Goal: Task Accomplishment & Management: Manage account settings

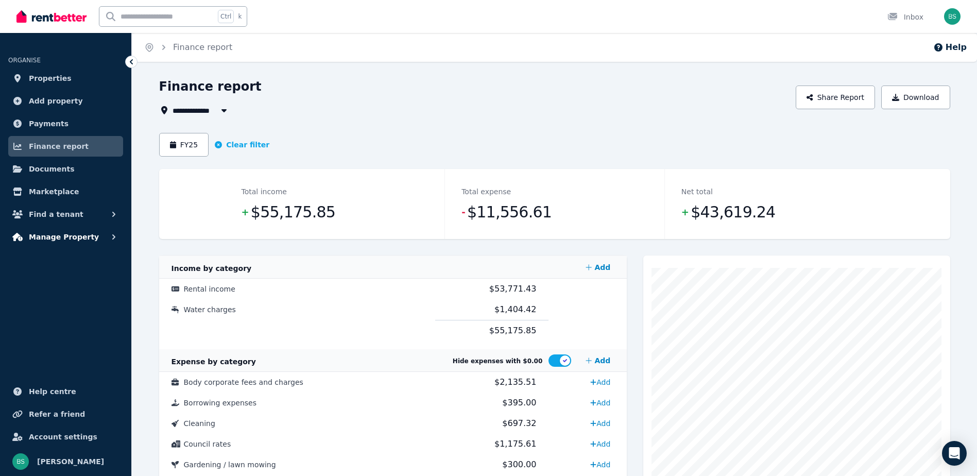
click at [83, 236] on span "Manage Property" at bounding box center [64, 237] width 70 height 12
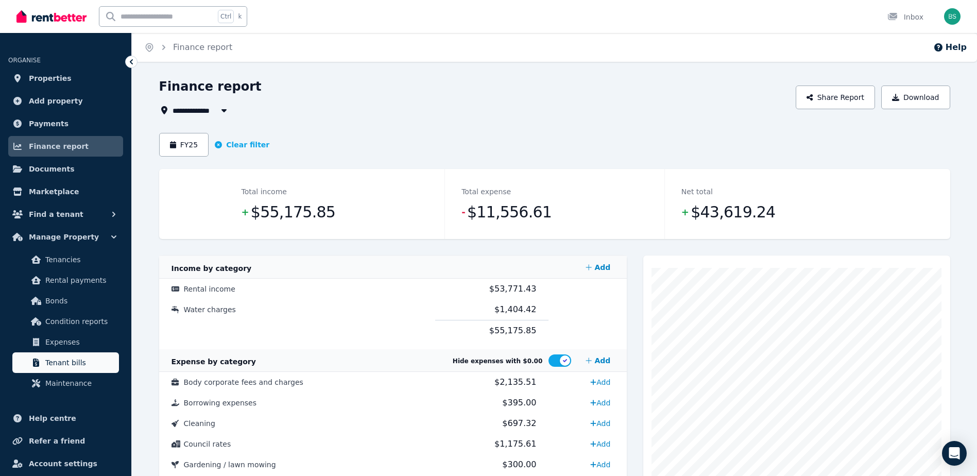
click at [77, 365] on span "Tenant bills" at bounding box center [80, 362] width 70 height 12
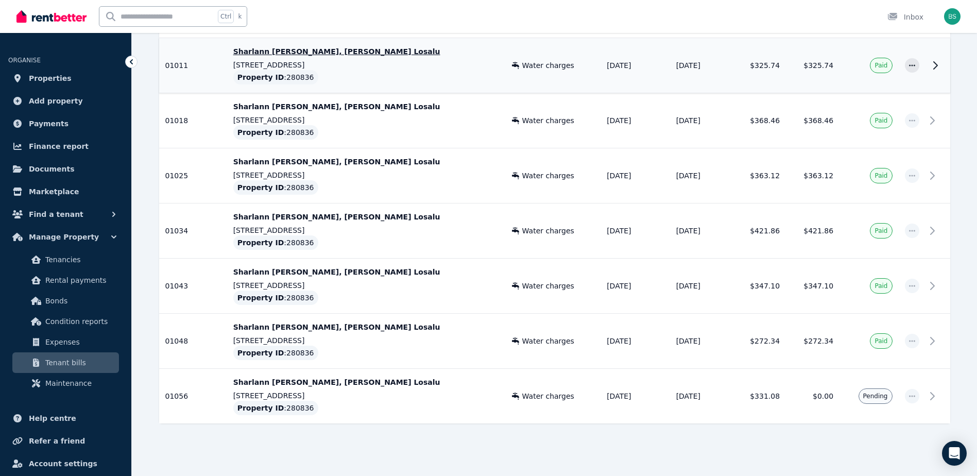
scroll to position [272, 0]
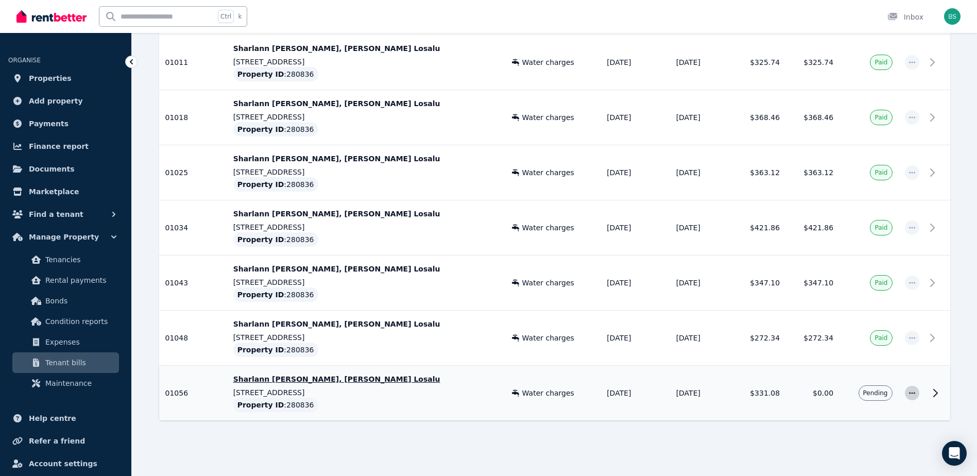
click at [914, 392] on icon "button" at bounding box center [912, 393] width 6 height 2
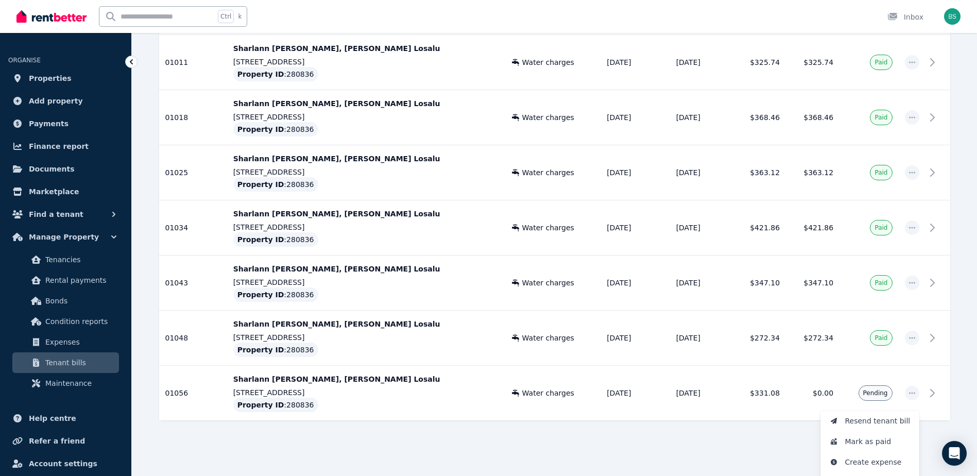
click at [705, 421] on div "Reference Details Tenancy Category Issue date Due date Total Paid Status 01004 …" at bounding box center [554, 197] width 791 height 484
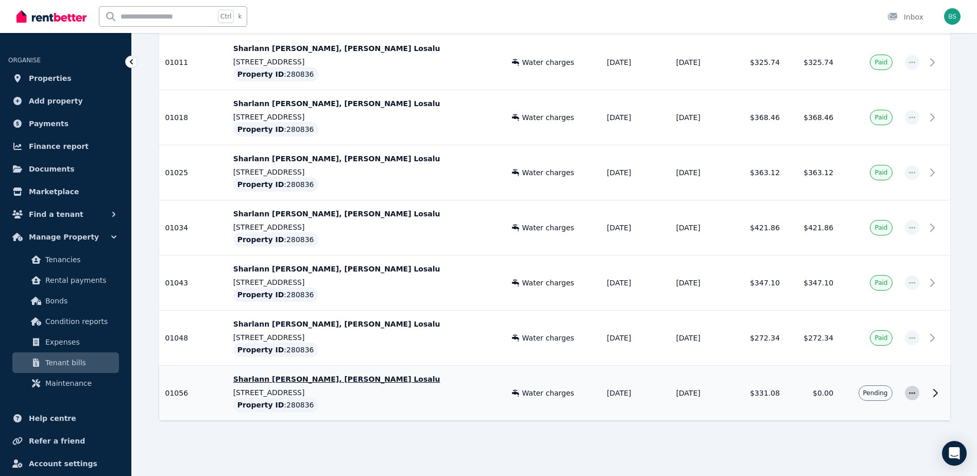
click at [911, 394] on icon "button" at bounding box center [912, 392] width 8 height 7
click at [897, 421] on span "Resend tenant bill" at bounding box center [878, 421] width 66 height 12
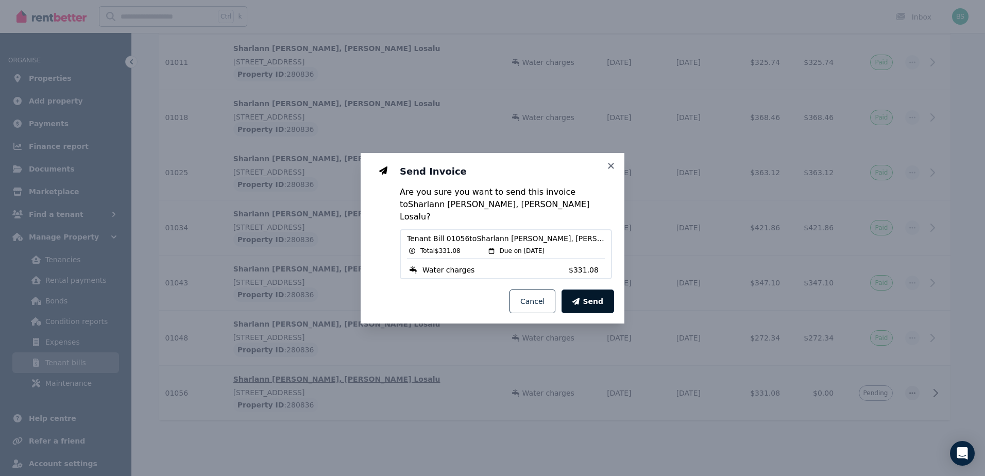
click at [598, 296] on span "Send" at bounding box center [593, 301] width 21 height 10
